Goal: Task Accomplishment & Management: Manage account settings

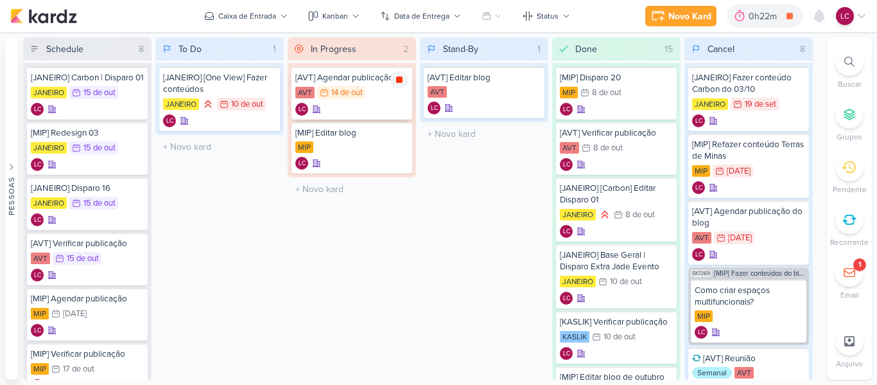
click at [396, 78] on icon at bounding box center [399, 79] width 6 height 6
click at [342, 189] on input "text" at bounding box center [351, 189] width 123 height 19
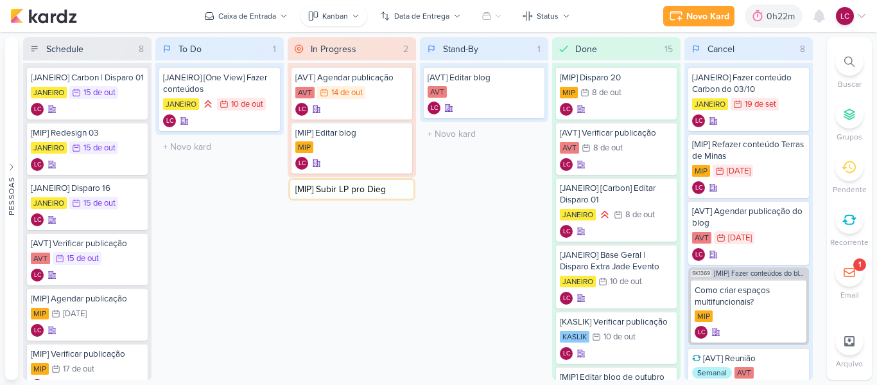
type input "[MIP] Subir LP pro Diego"
click at [351, 190] on div "[MIP] Subir LP pro Diego" at bounding box center [351, 187] width 113 height 12
click at [0, 0] on div "[AVT] Verificar publicação Criado por mim" at bounding box center [0, 0] width 0 height 0
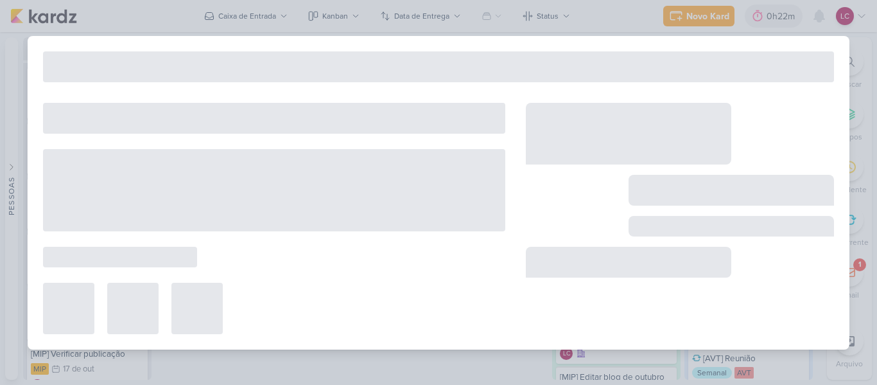
type input "[MIP] Subir LP pro Diego"
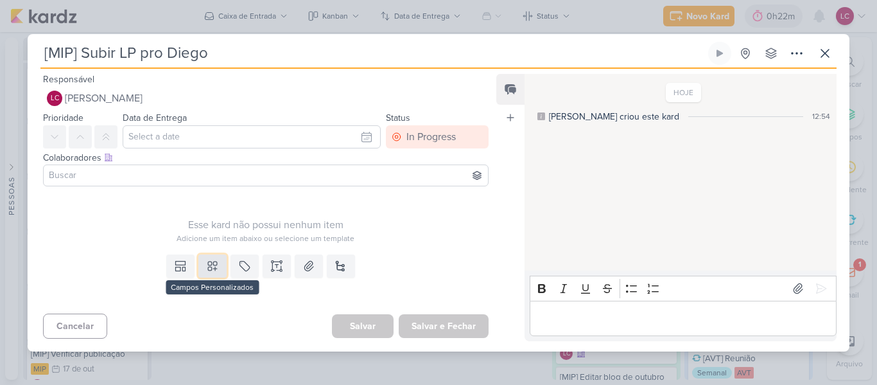
click at [211, 267] on icon at bounding box center [212, 265] width 13 height 13
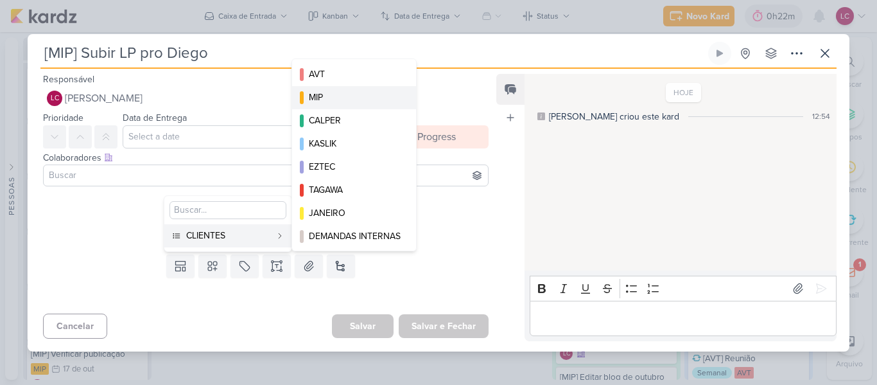
click at [369, 86] on button "MIP" at bounding box center [354, 97] width 124 height 23
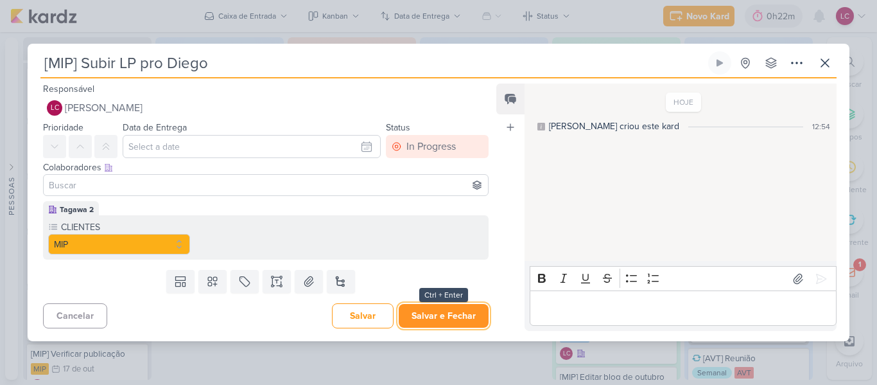
click at [443, 311] on button "Salvar e Fechar" at bounding box center [444, 316] width 90 height 24
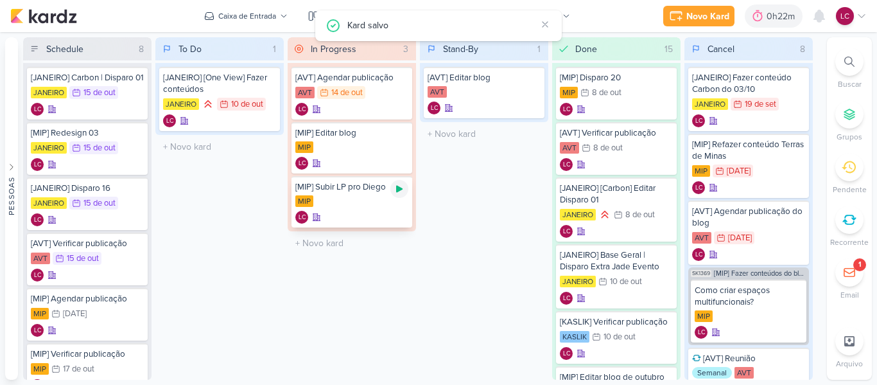
click at [390, 186] on div at bounding box center [399, 189] width 18 height 18
